Goal: Browse casually: Explore the website without a specific task or goal

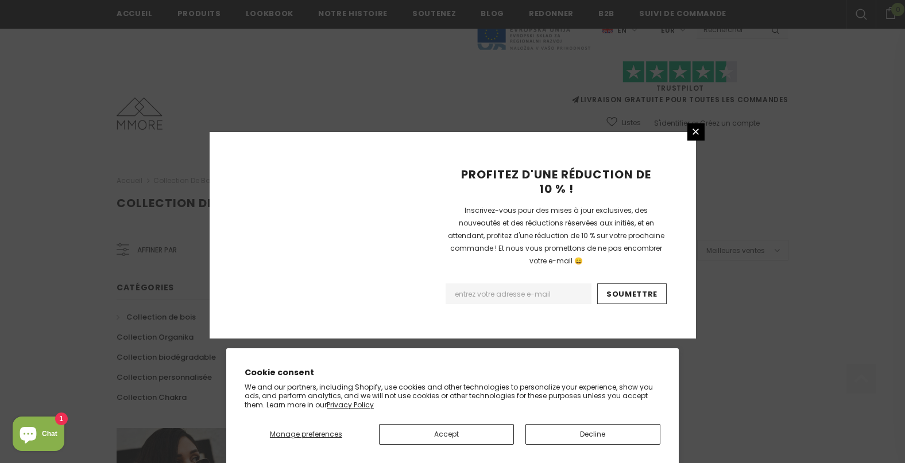
scroll to position [741, 0]
